Goal: Information Seeking & Learning: Find specific fact

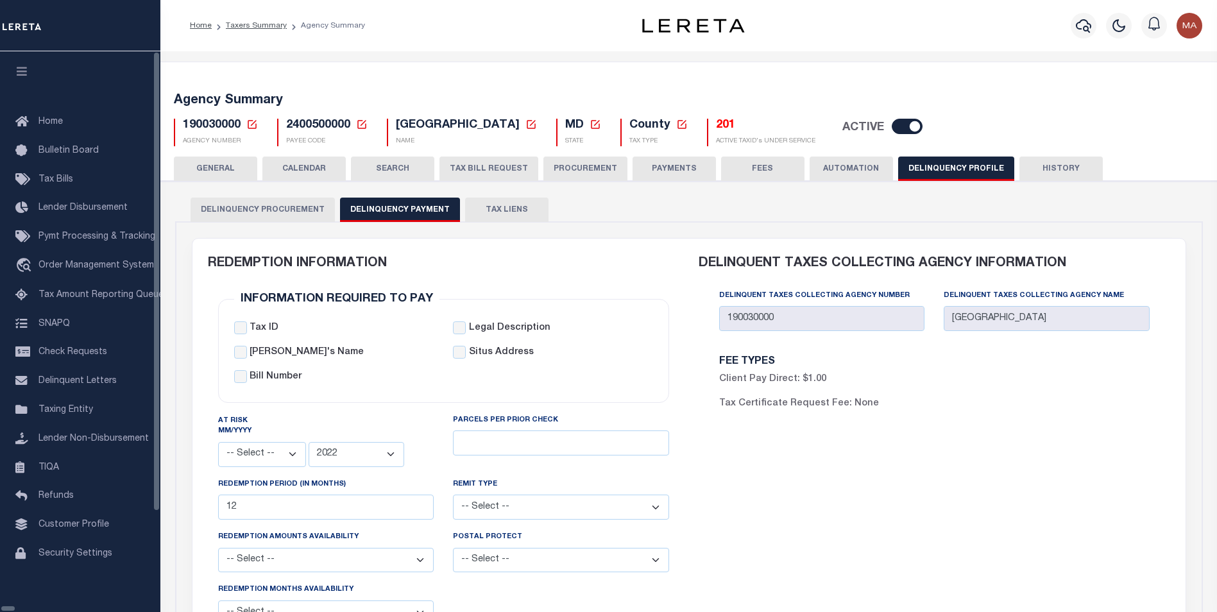
select select
select select "2022"
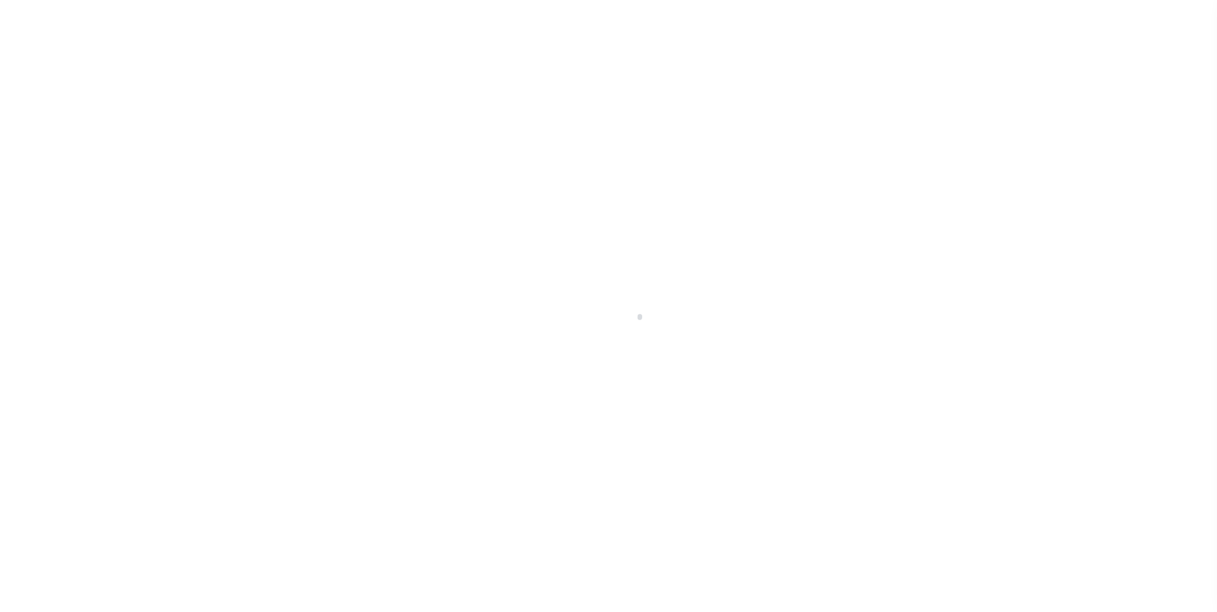
select select
checkbox input "false"
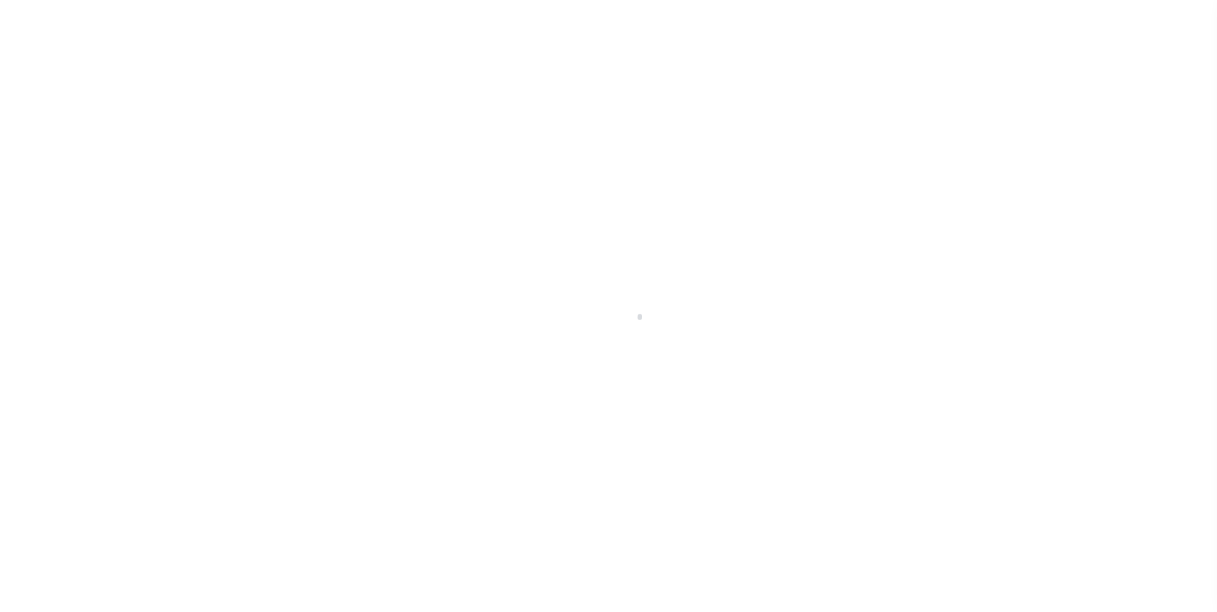
checkbox input "false"
type input "2400500000"
select select
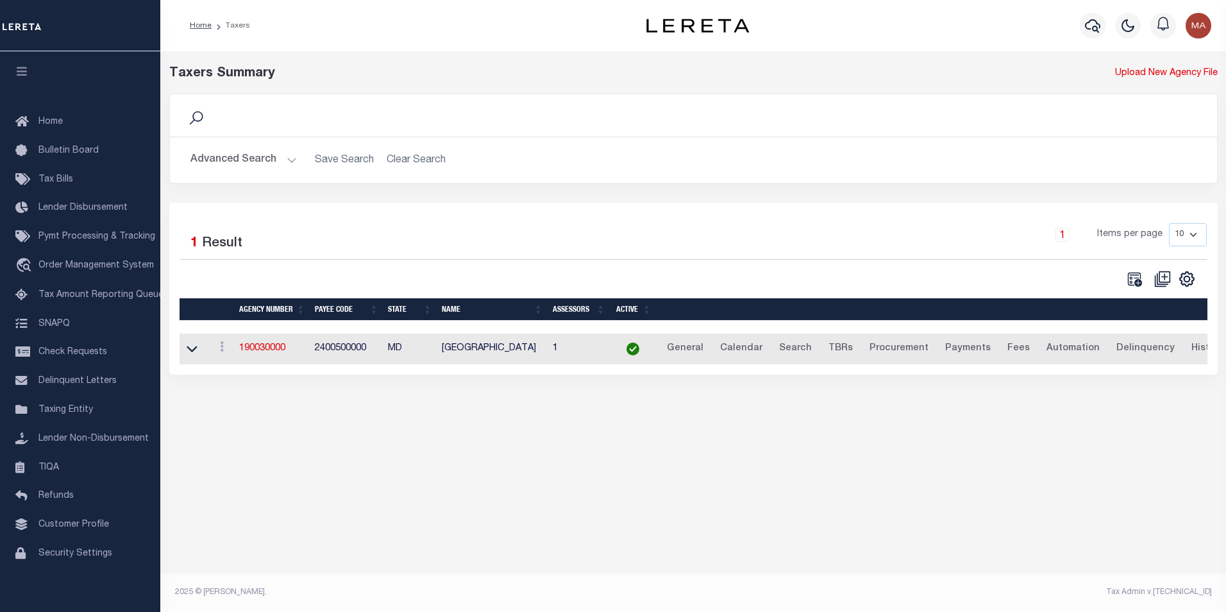
click at [285, 160] on button "Advanced Search" at bounding box center [244, 160] width 106 height 25
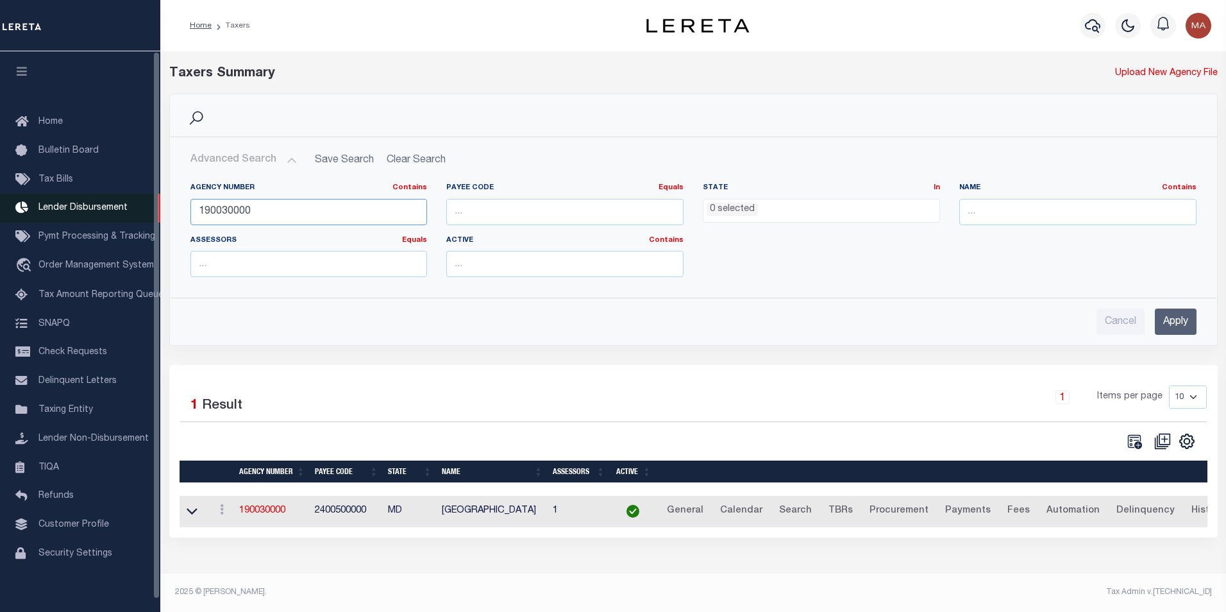
drag, startPoint x: 269, startPoint y: 209, endPoint x: 144, endPoint y: 217, distance: 124.7
click at [144, 217] on div "Home Taxers Profile" at bounding box center [613, 301] width 1226 height 602
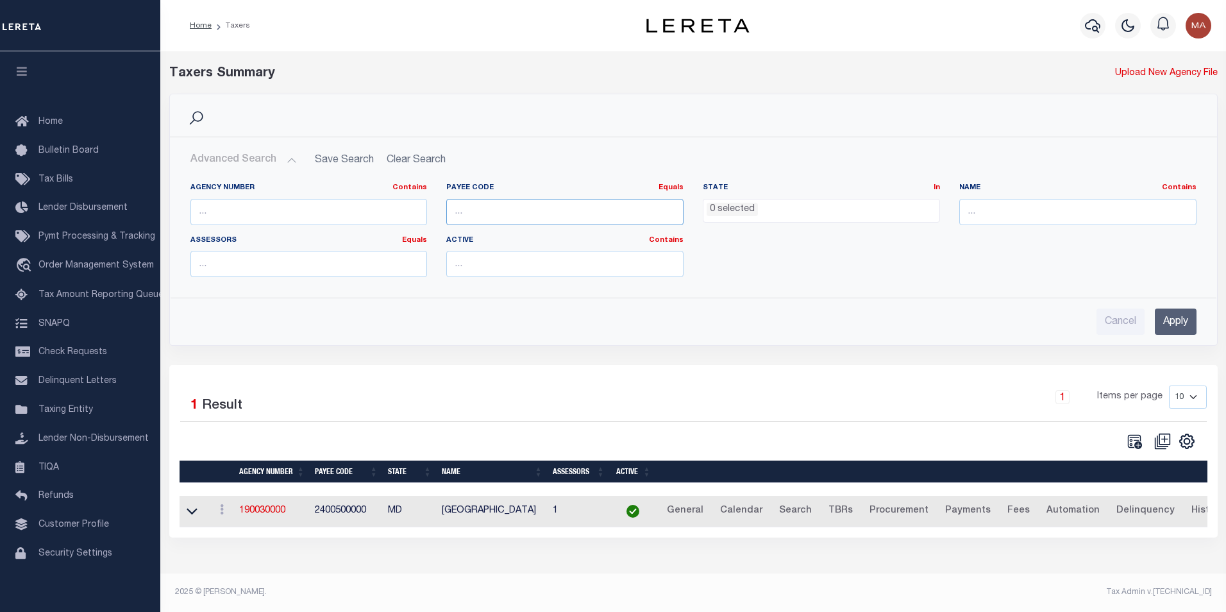
click at [508, 217] on input "number" at bounding box center [564, 212] width 237 height 26
paste input "480410111"
type input "480410111"
click at [1172, 327] on input "Apply" at bounding box center [1176, 322] width 42 height 26
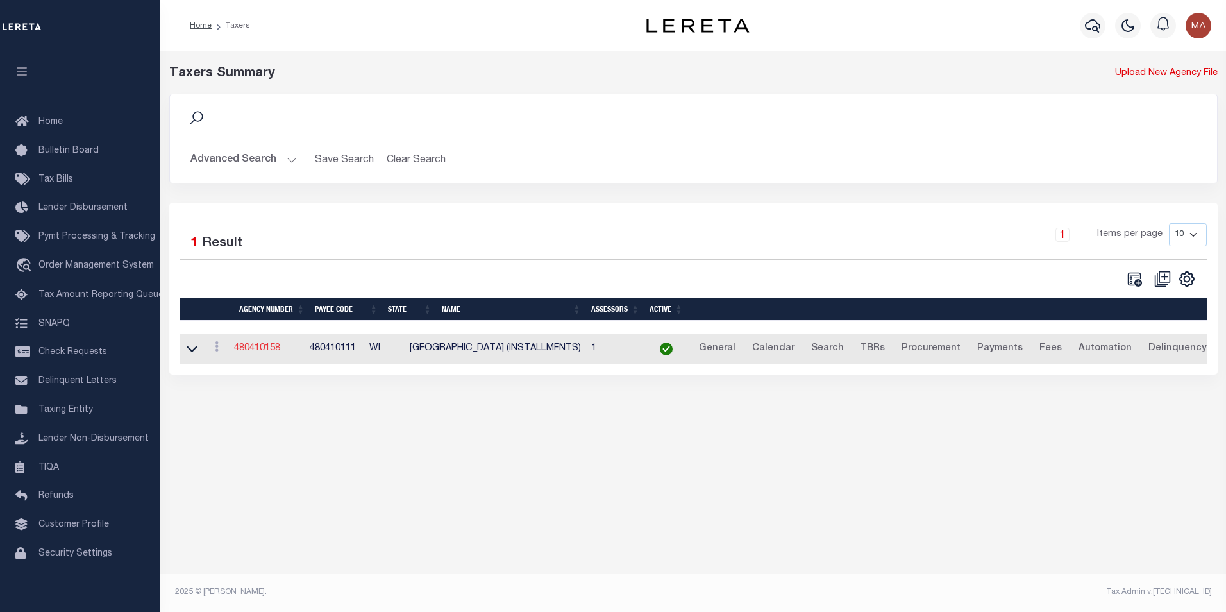
click at [262, 353] on link "480410158" at bounding box center [257, 348] width 46 height 9
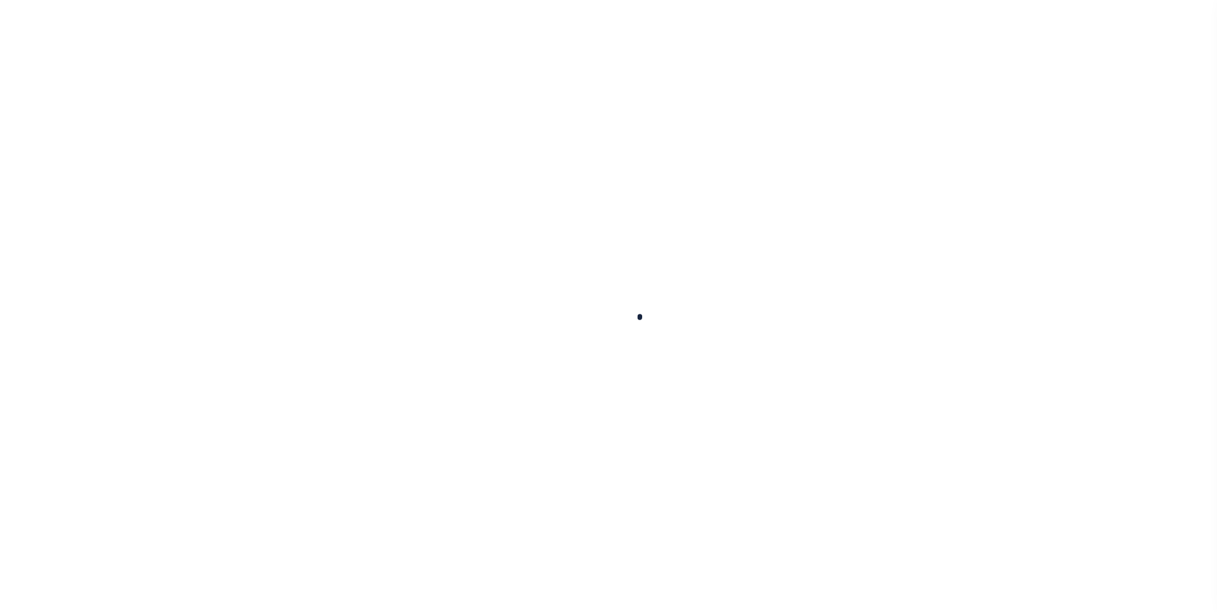
select select
checkbox input "false"
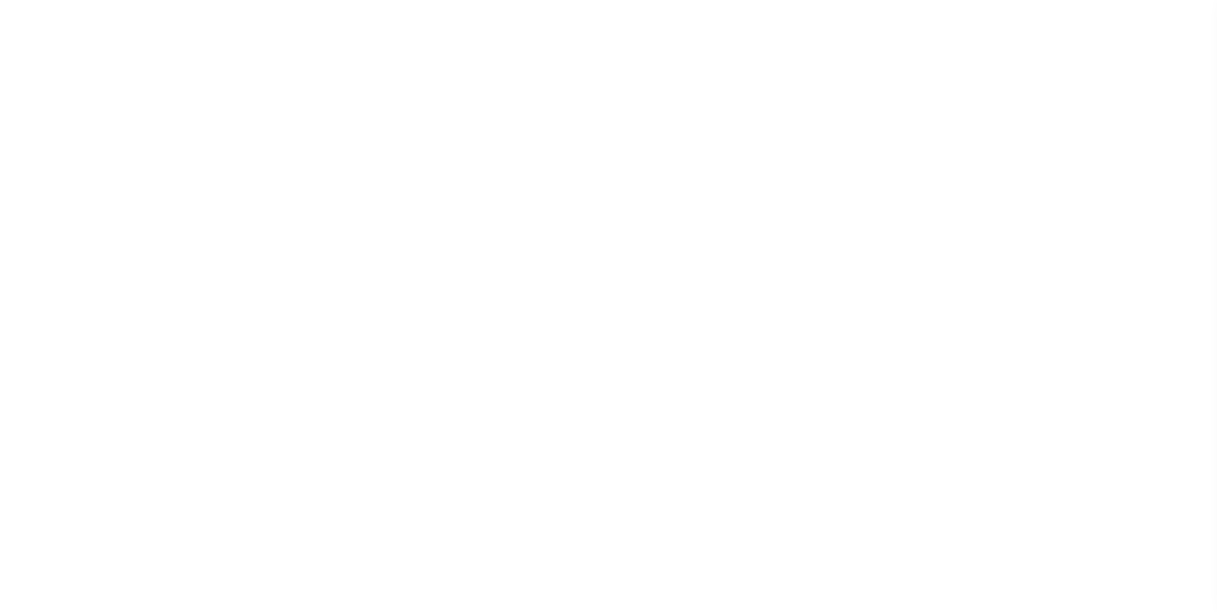
checkbox input "false"
type input "5507904002"
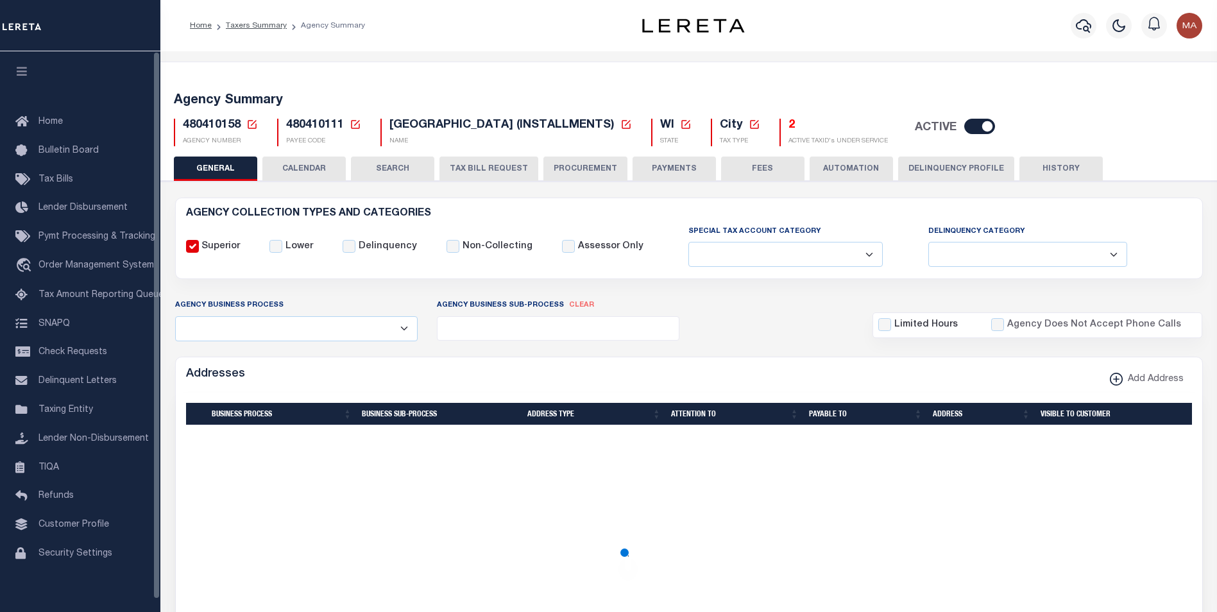
select select
select select "2023"
type input "24"
select select
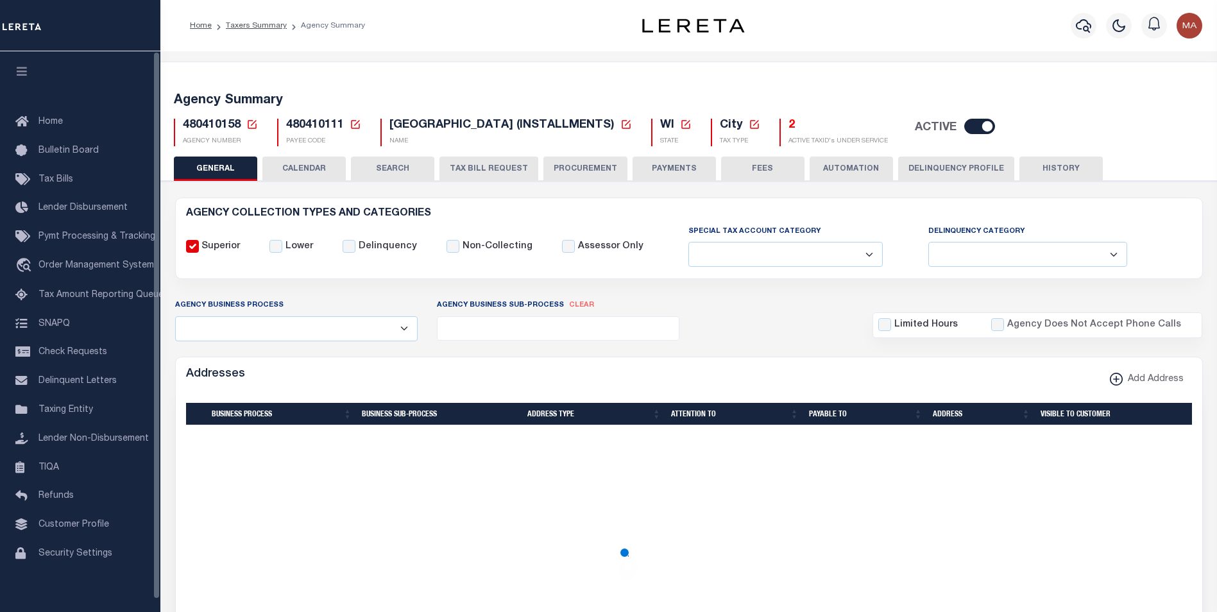
select select
click at [940, 174] on button "Delinquency Profile" at bounding box center [956, 169] width 116 height 24
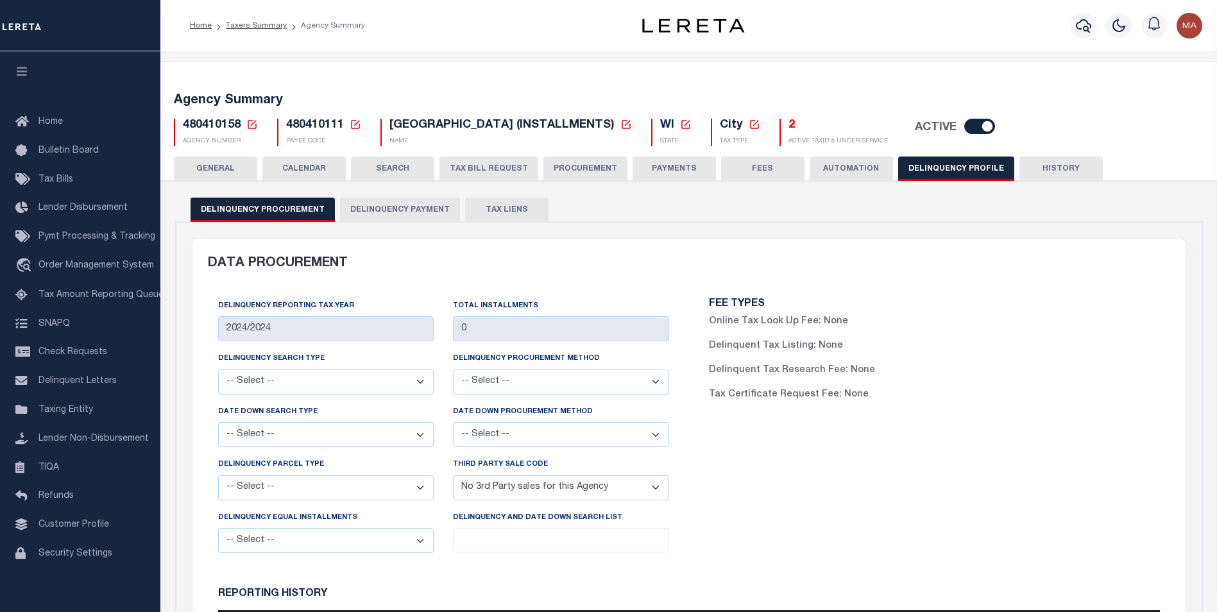
click at [362, 209] on button "Delinquency Payment" at bounding box center [400, 210] width 120 height 24
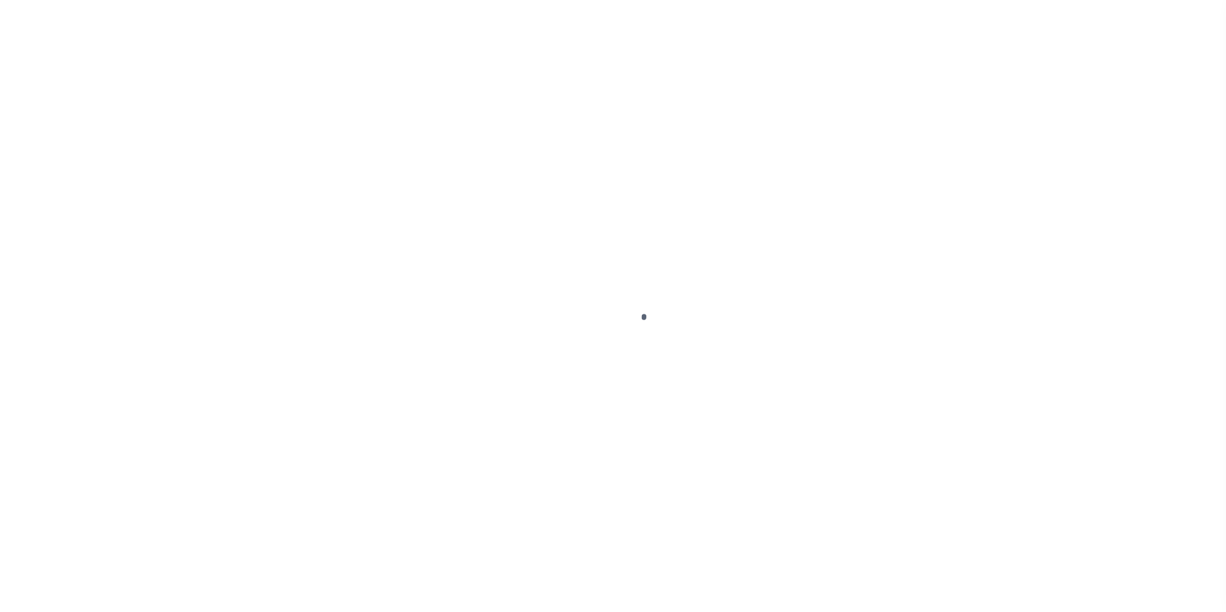
select select
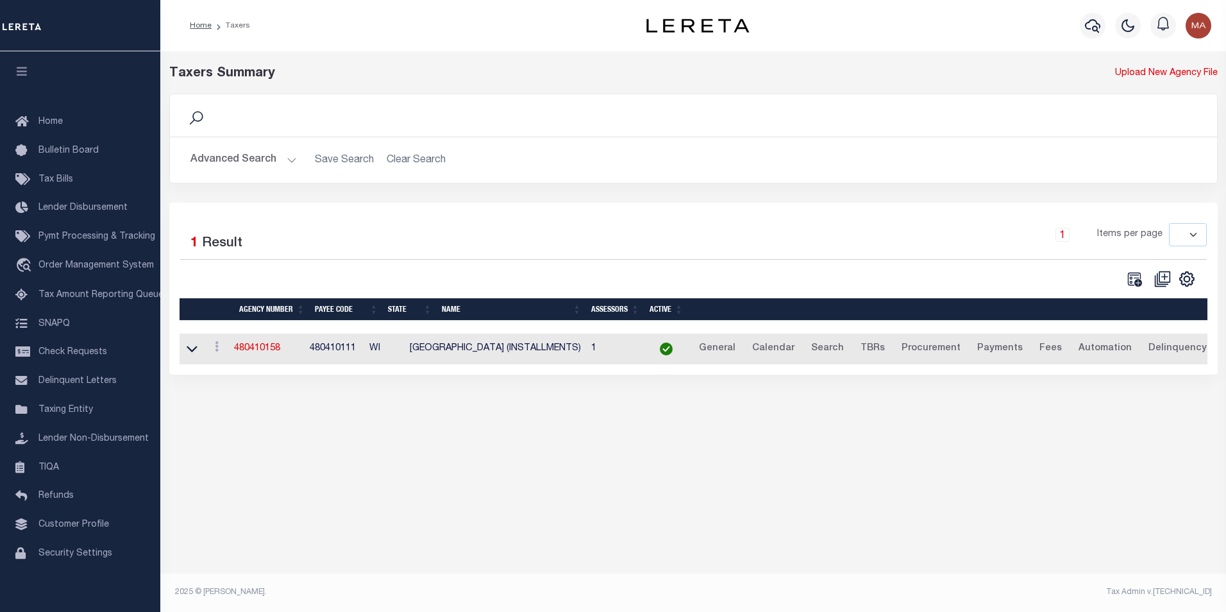
click at [293, 162] on button "Advanced Search" at bounding box center [244, 160] width 106 height 25
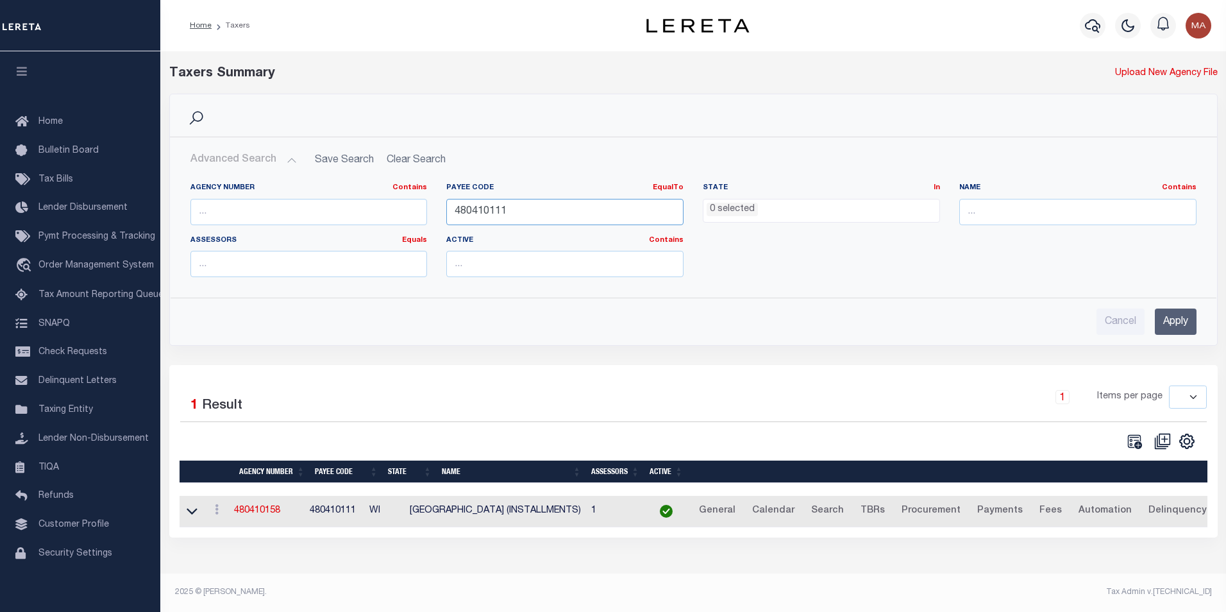
drag, startPoint x: 518, startPoint y: 210, endPoint x: 436, endPoint y: 211, distance: 82.1
click at [436, 211] on div "Agency Number Contains Contains Is Payee Code EqualTo Equals Is Not Equal To Is…" at bounding box center [694, 235] width 1026 height 105
paste input "1311904002"
type input "1311904002"
click at [1183, 322] on input "Apply" at bounding box center [1176, 322] width 42 height 26
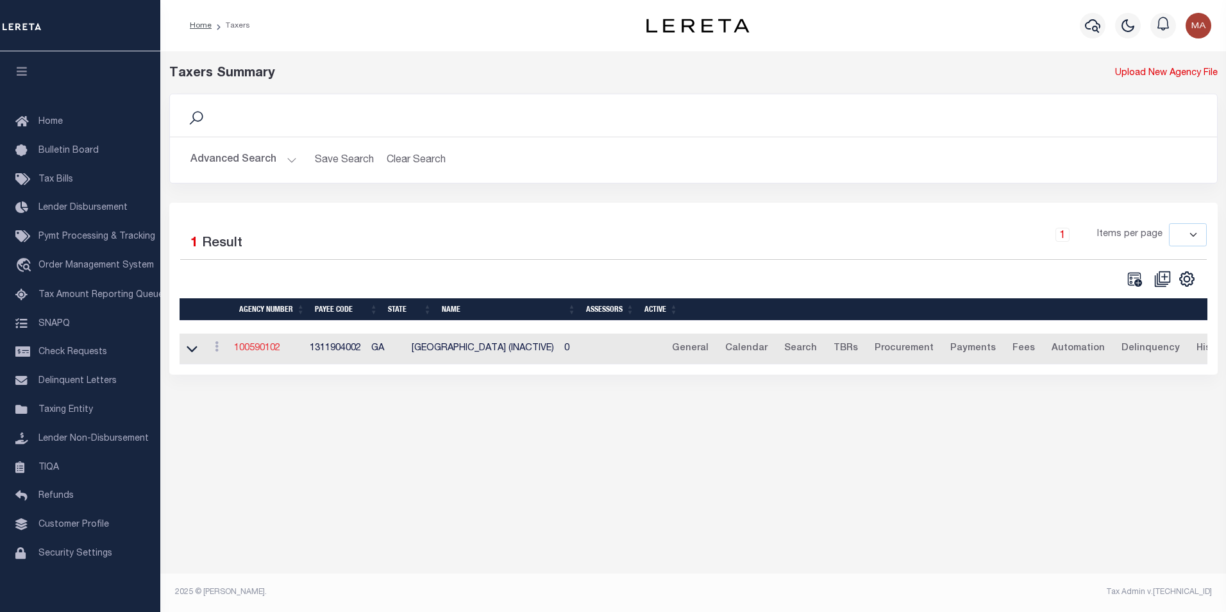
click at [264, 352] on link "100590102" at bounding box center [257, 348] width 46 height 9
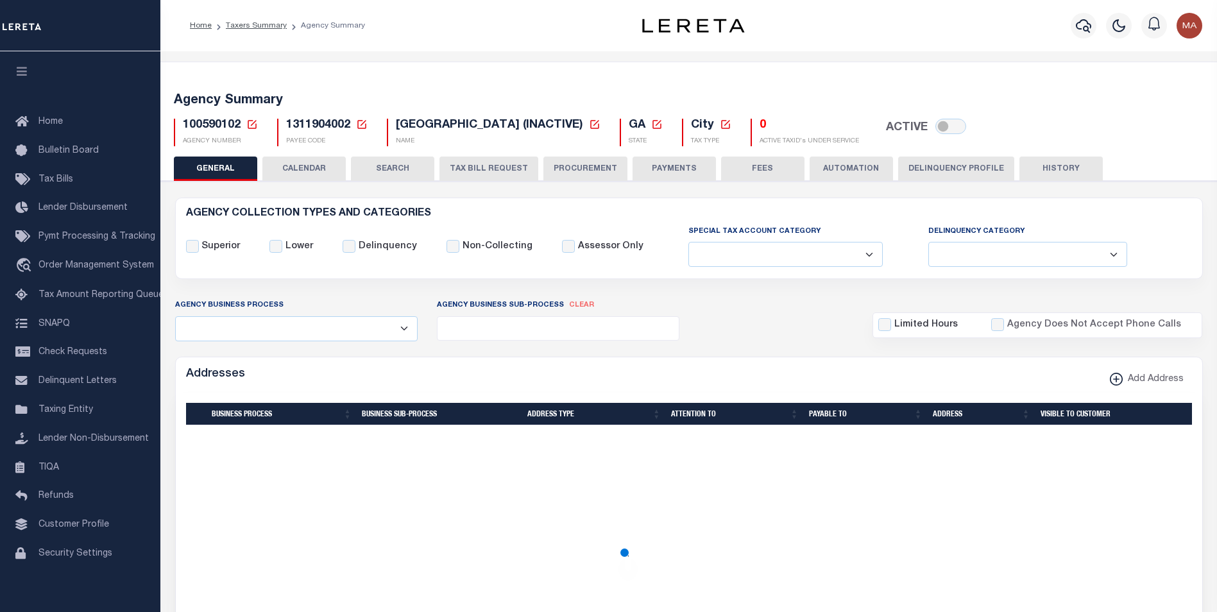
select select
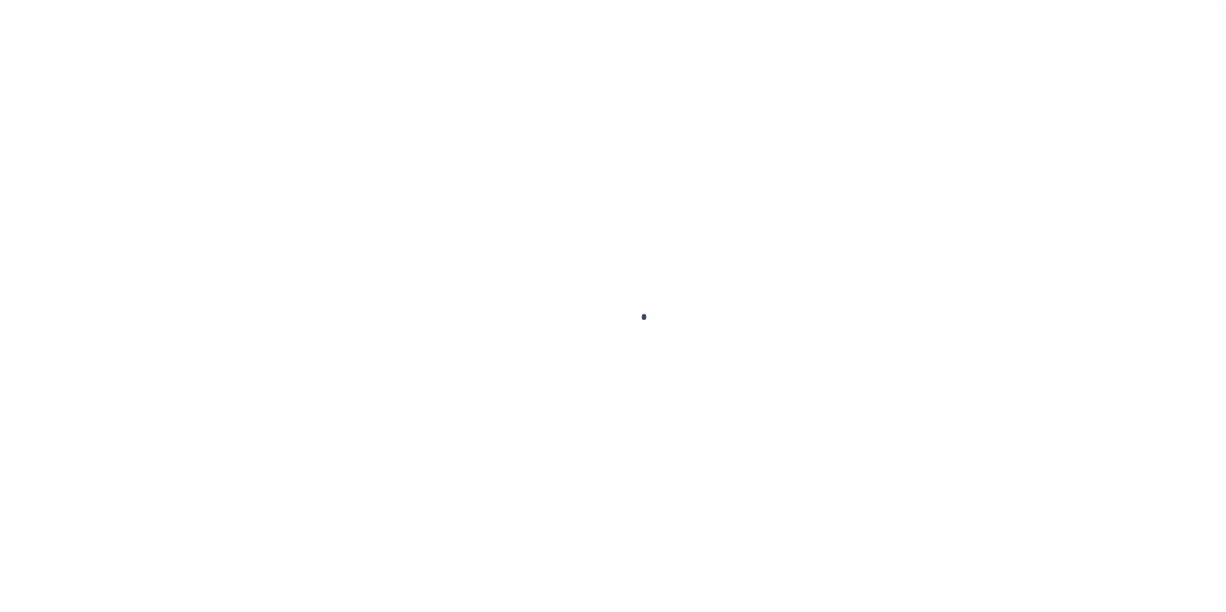
select select
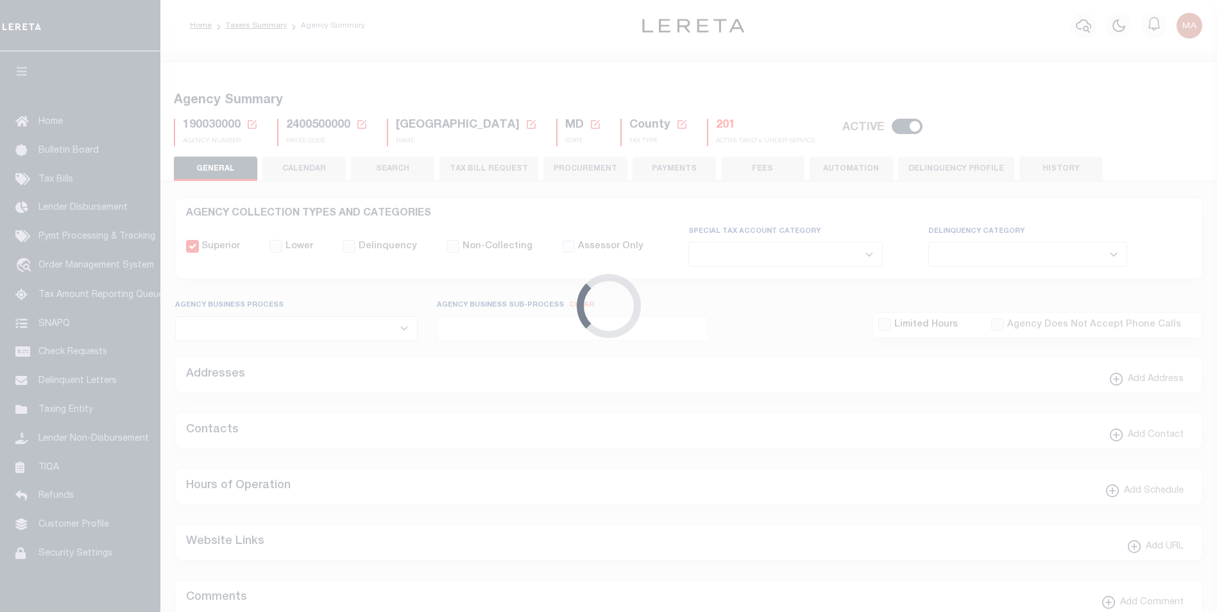
checkbox input "false"
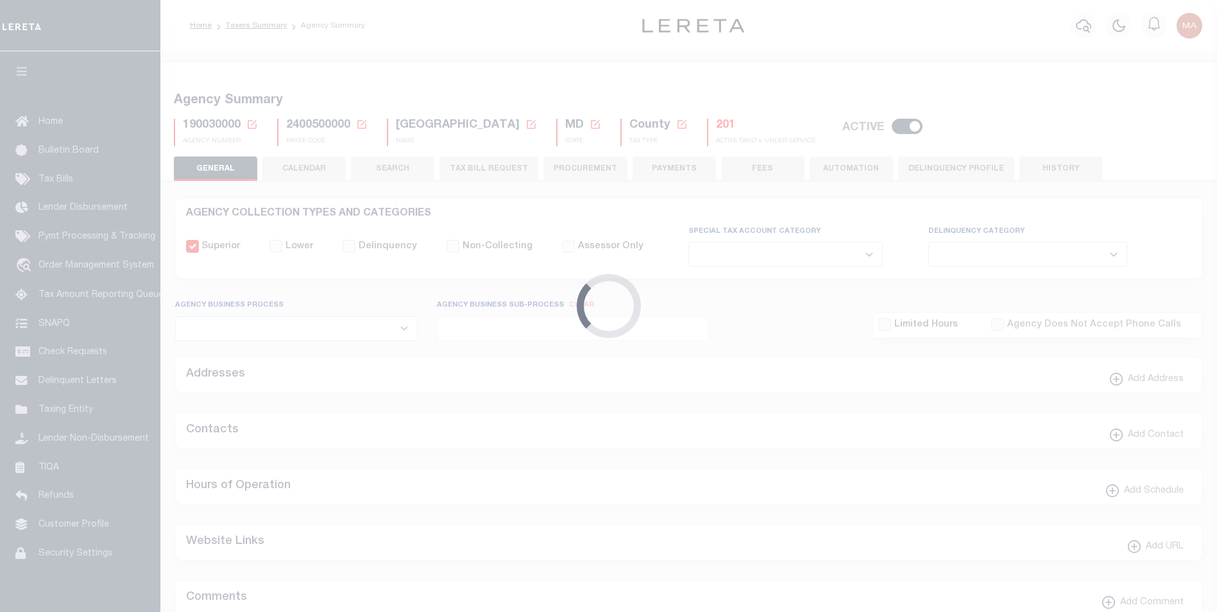
type input "2400500000"
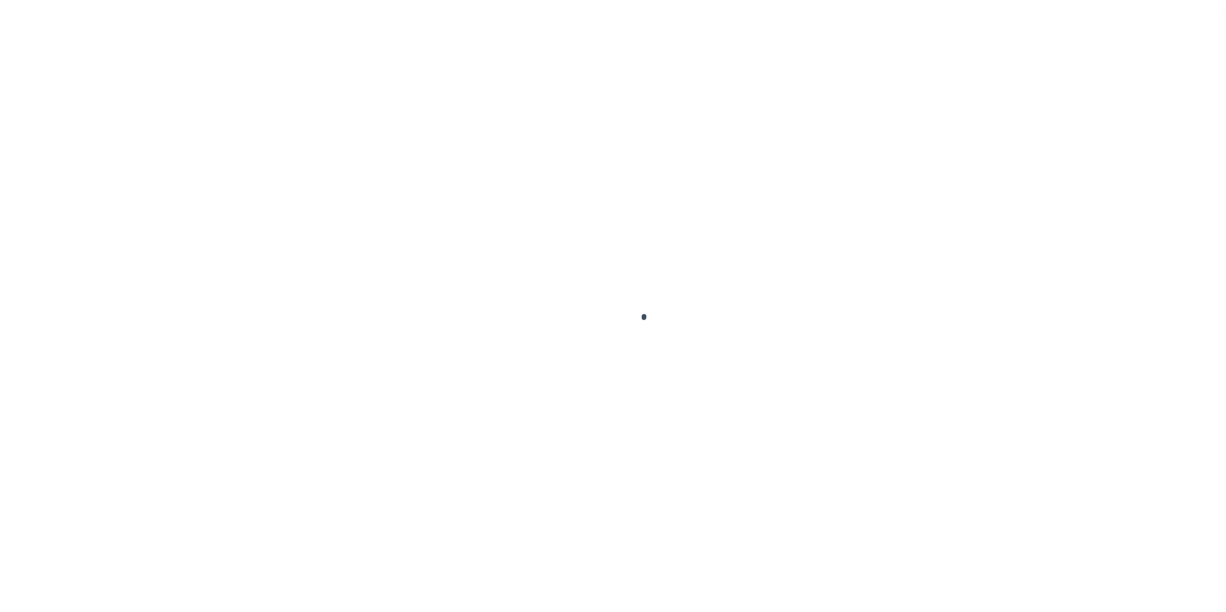
select select
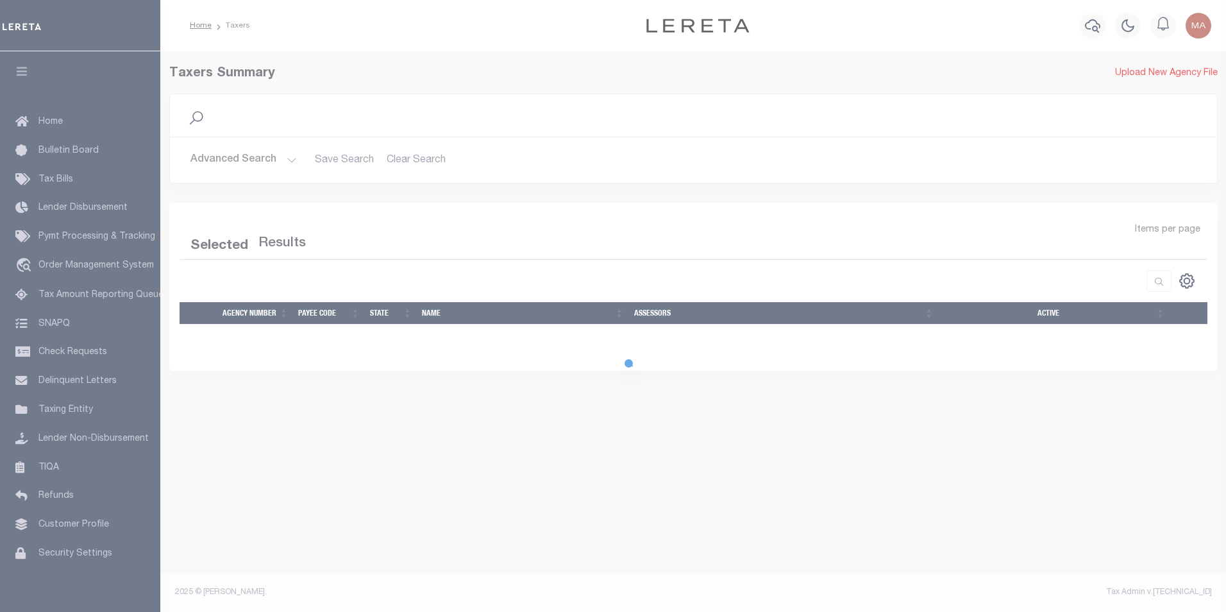
select select
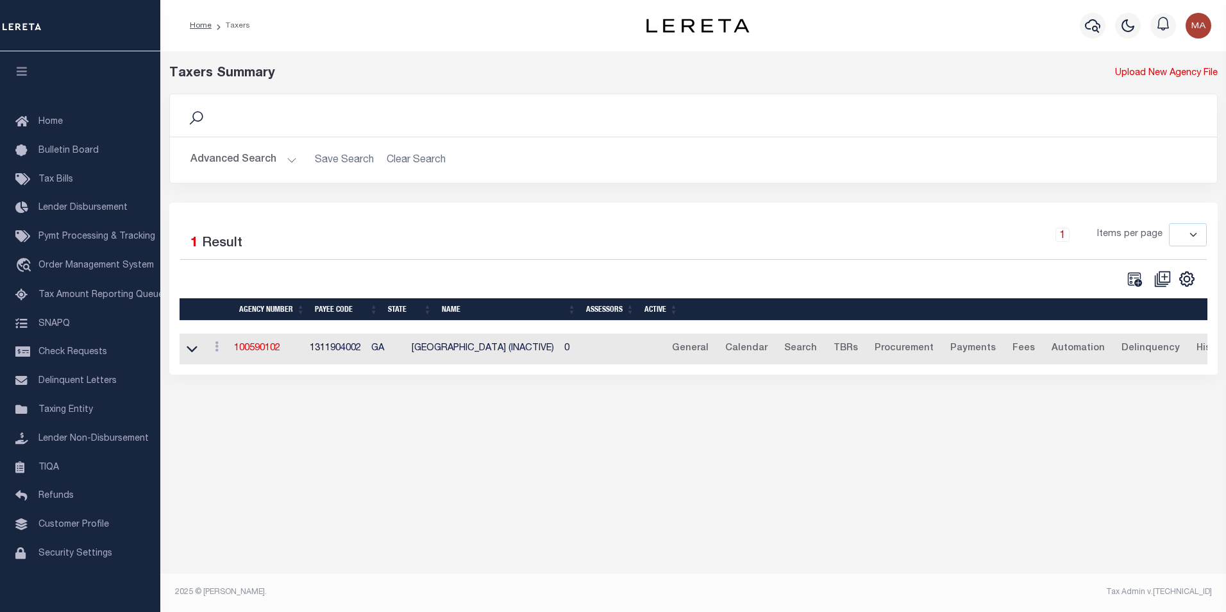
click at [284, 163] on button "Advanced Search" at bounding box center [244, 160] width 106 height 25
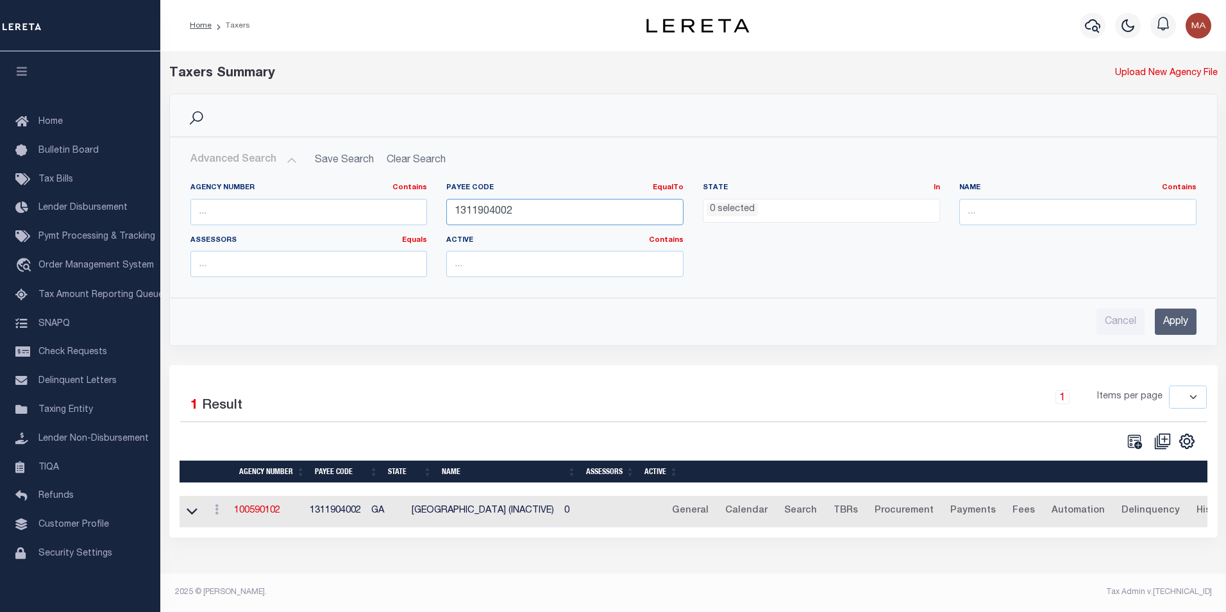
drag, startPoint x: 532, startPoint y: 216, endPoint x: 430, endPoint y: 212, distance: 102.1
click at [430, 212] on div "Agency Number Contains Contains Is Payee Code EqualTo Equals Is Not Equal To Is…" at bounding box center [694, 235] width 1026 height 105
click at [511, 209] on input "1311904002" at bounding box center [564, 212] width 237 height 26
drag, startPoint x: 532, startPoint y: 211, endPoint x: 427, endPoint y: 215, distance: 105.3
click at [427, 215] on div "Agency Number Contains Contains Is Payee Code EqualTo Equals Is Not Equal To Is…" at bounding box center [694, 235] width 1026 height 105
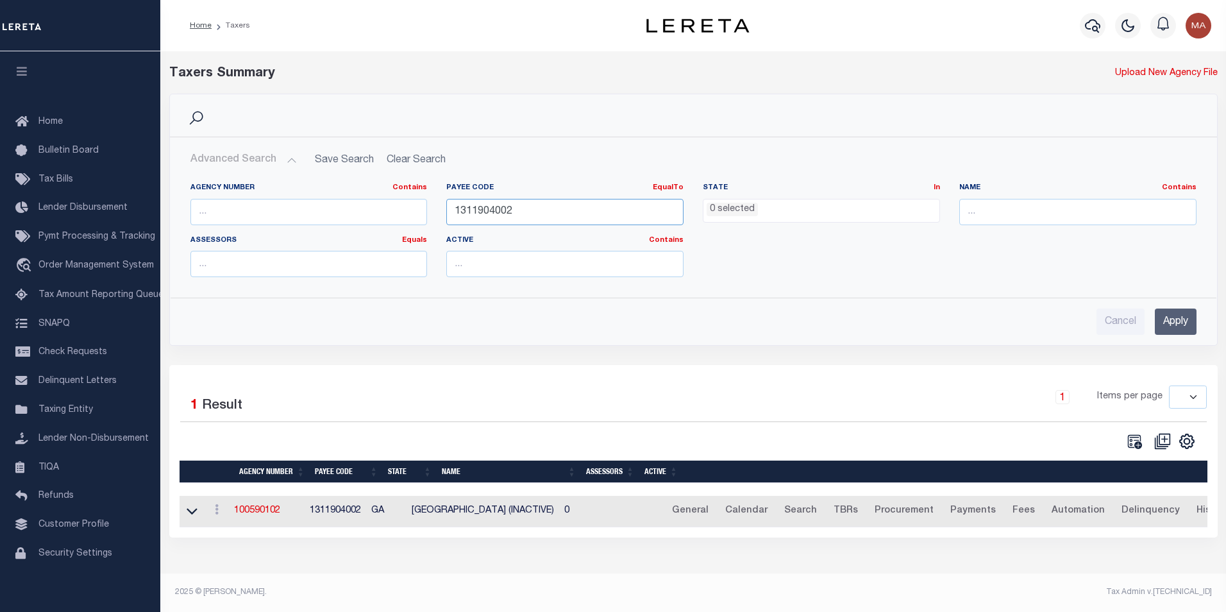
paste input "210150120"
type input "210150120"
click at [1178, 321] on input "Apply" at bounding box center [1176, 322] width 42 height 26
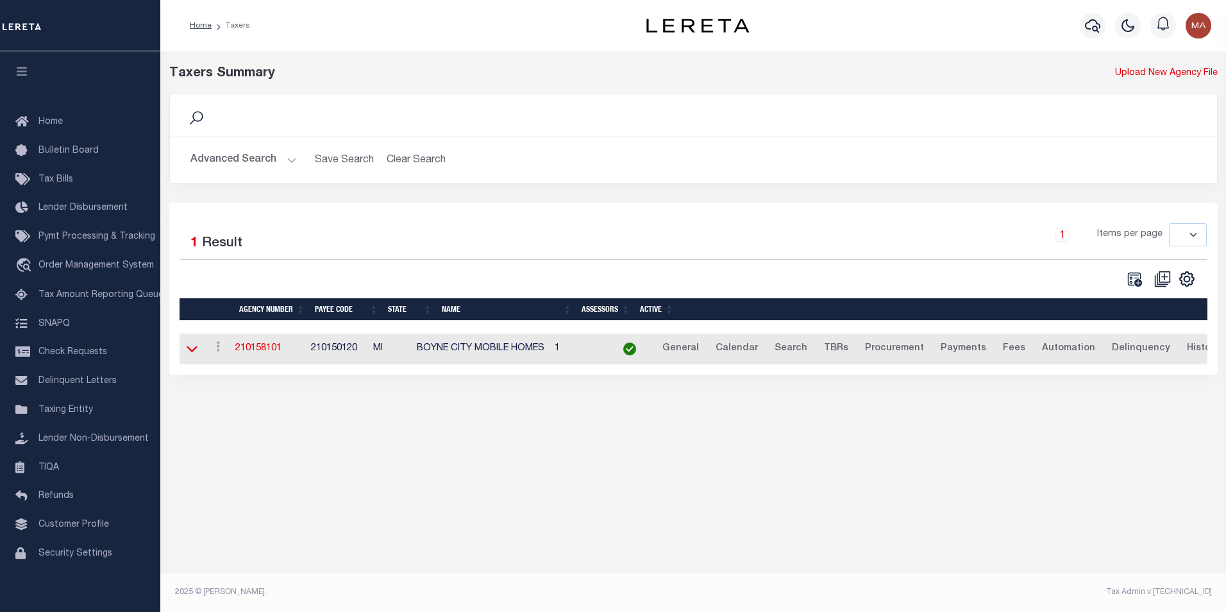
click at [191, 355] on icon at bounding box center [192, 348] width 11 height 13
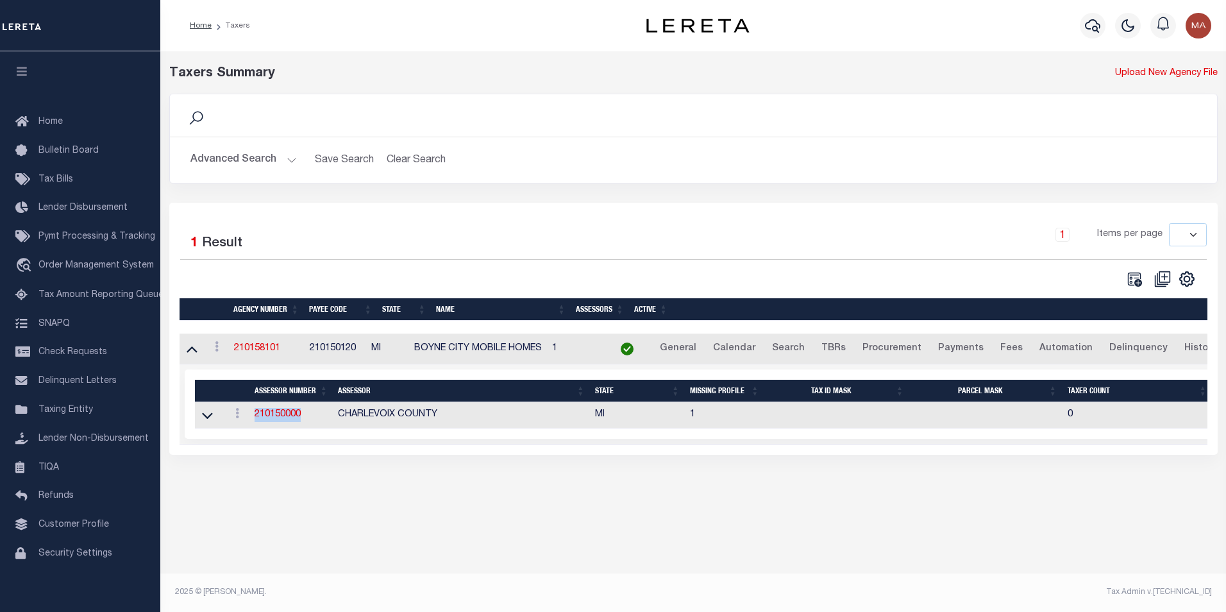
drag, startPoint x: 308, startPoint y: 425, endPoint x: 248, endPoint y: 427, distance: 59.7
click at [248, 427] on tr "View Delete 210150000 [GEOGRAPHIC_DATA] MI 1 0" at bounding box center [704, 415] width 1018 height 26
copy tr "View Delete 210150000"
click at [336, 468] on div "Taxers Summary Upload New Agency File Search Advanced Search Save Search Clear …" at bounding box center [693, 272] width 1066 height 442
